Goal: Task Accomplishment & Management: Manage account settings

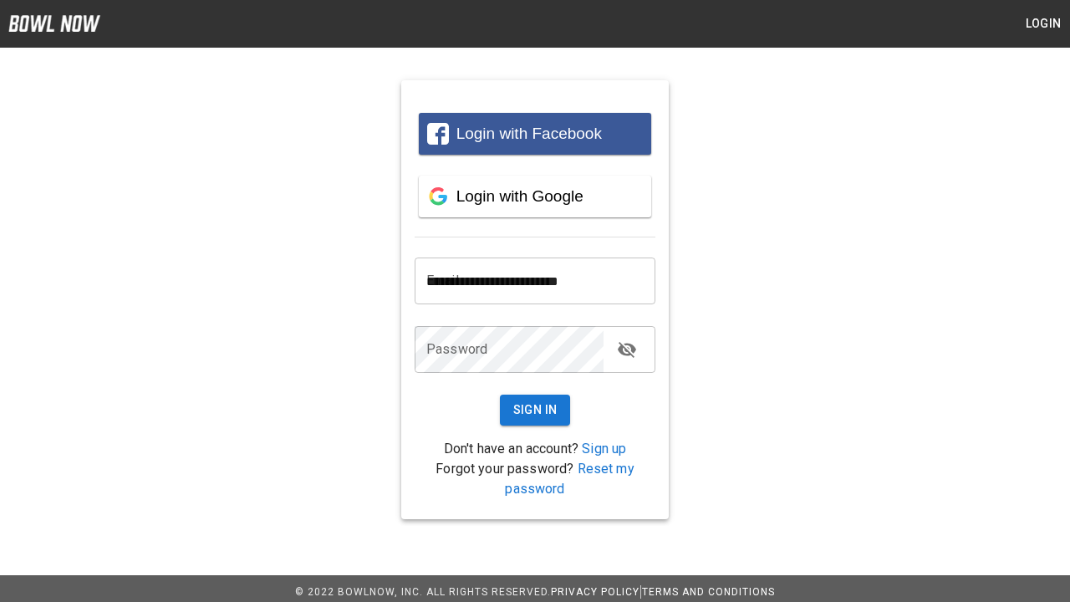
type input "**********"
click at [535, 410] on button "Sign In" at bounding box center [535, 410] width 71 height 31
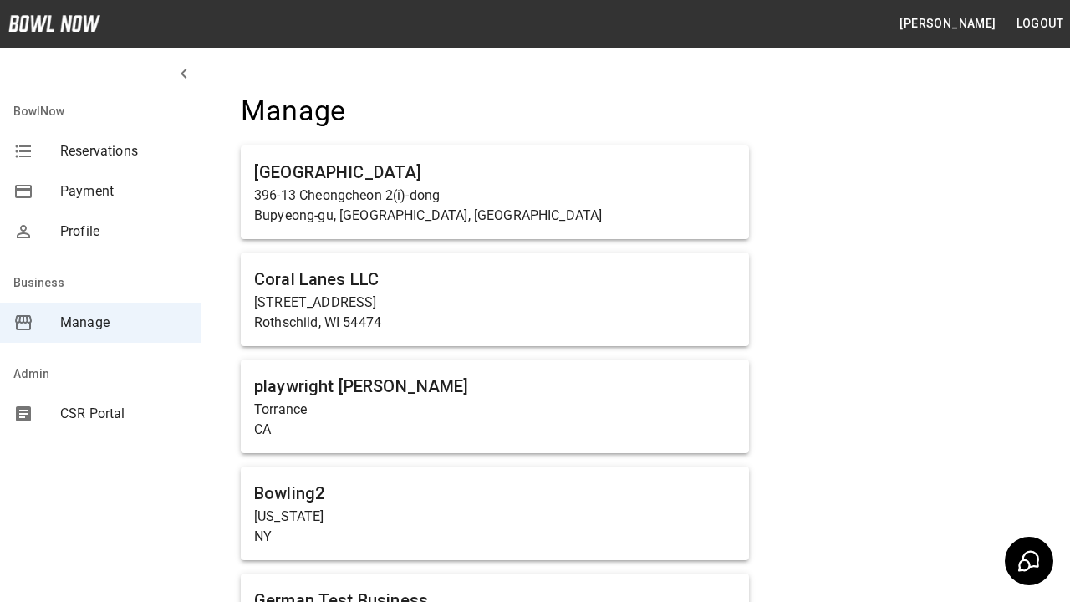
click at [100, 323] on span "Manage" at bounding box center [123, 323] width 127 height 20
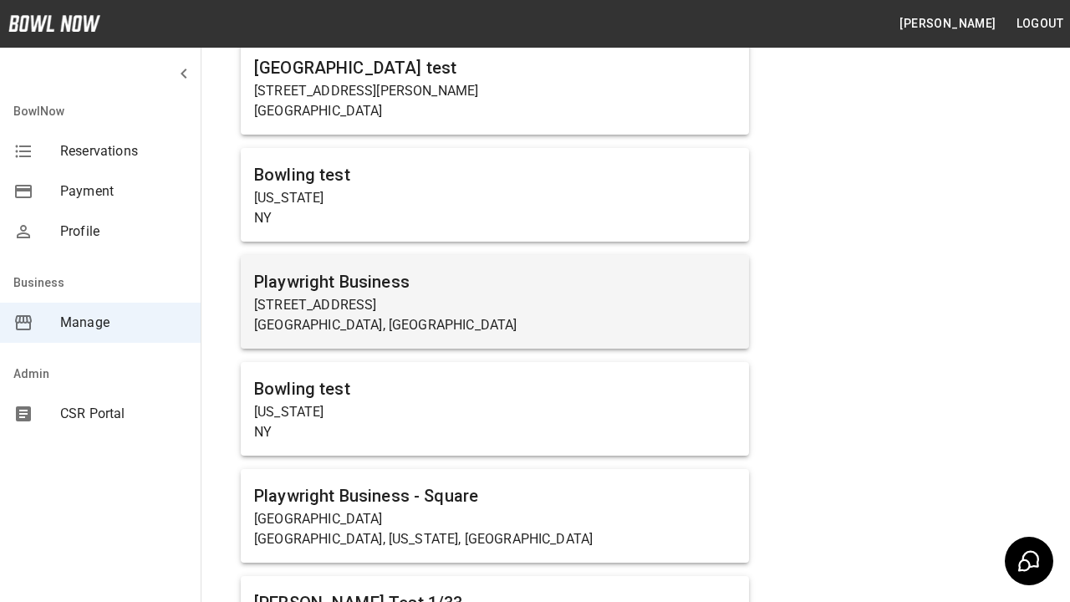
click at [495, 301] on p "[STREET_ADDRESS]" at bounding box center [495, 305] width 482 height 20
